Goal: Use online tool/utility: Use online tool/utility

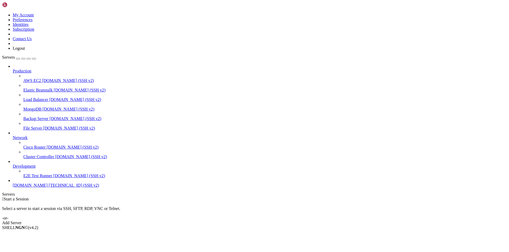
click at [42, 188] on span "[DOMAIN_NAME]" at bounding box center [30, 185] width 35 height 5
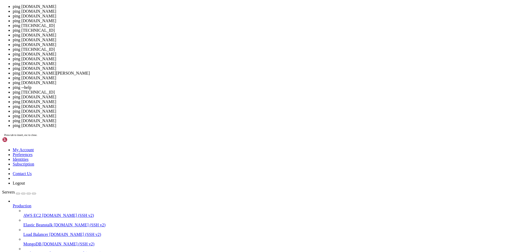
scroll to position [2, 1]
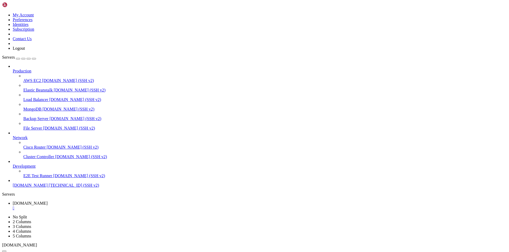
drag, startPoint x: 95, startPoint y: 363, endPoint x: 73, endPoint y: 350, distance: 25.0
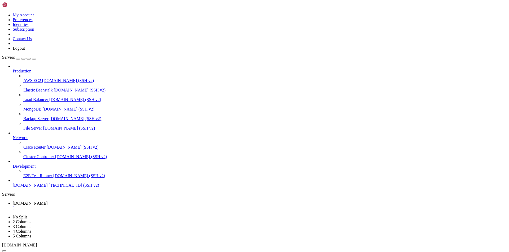
drag, startPoint x: 157, startPoint y: 403, endPoint x: 123, endPoint y: 351, distance: 61.3
drag, startPoint x: 3, startPoint y: 349, endPoint x: 20, endPoint y: 349, distance: 17.2
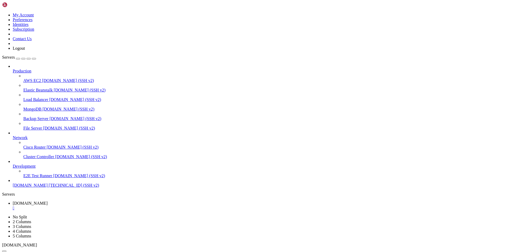
drag, startPoint x: 4, startPoint y: 349, endPoint x: 263, endPoint y: 372, distance: 260.1
